Goal: Transaction & Acquisition: Purchase product/service

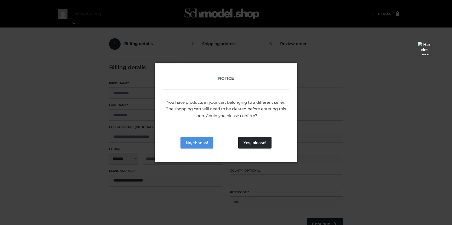
click at [196, 143] on button "No, thanks!" at bounding box center [196, 143] width 33 height 12
click at [252, 141] on button "Yes, please!" at bounding box center [254, 143] width 33 height 12
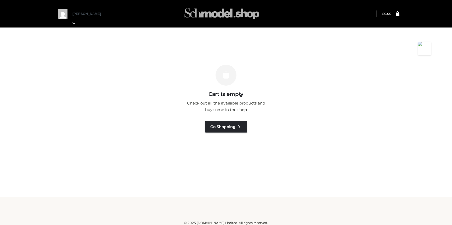
click at [236, 17] on img at bounding box center [222, 13] width 78 height 21
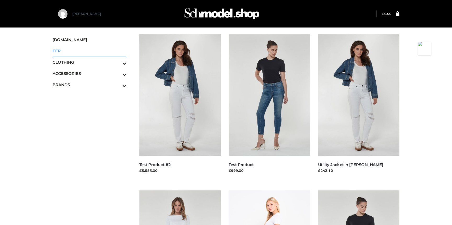
click at [55, 50] on span "FFP" at bounding box center [90, 51] width 74 height 6
